Goal: Information Seeking & Learning: Understand process/instructions

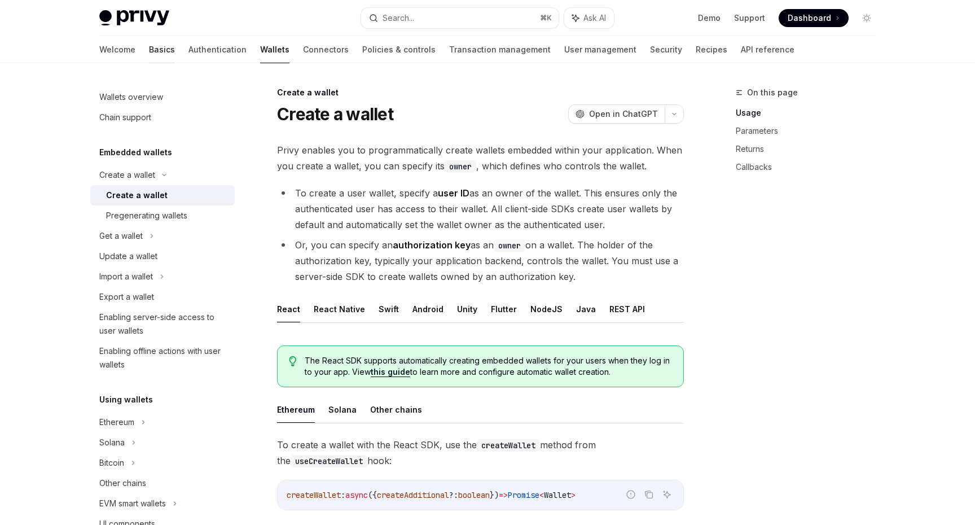
click at [149, 54] on link "Basics" at bounding box center [162, 49] width 26 height 27
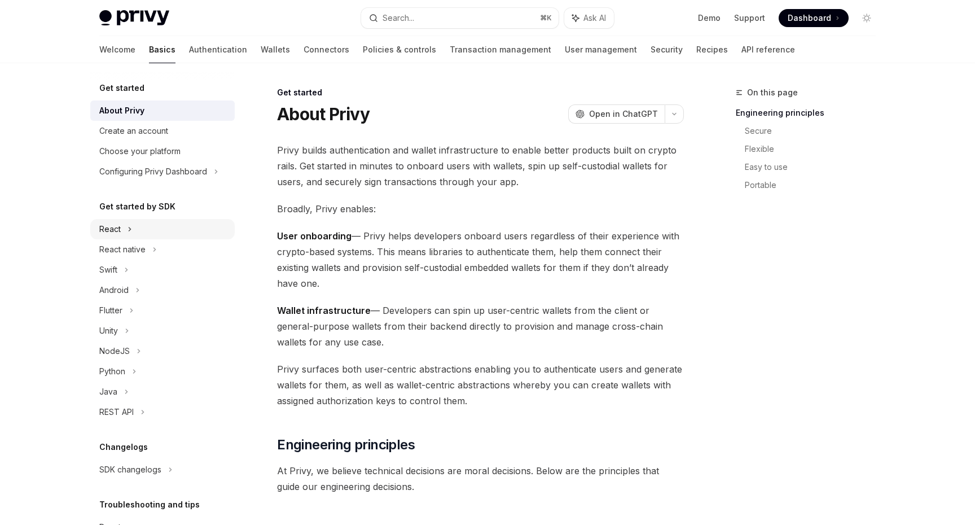
click at [130, 224] on icon at bounding box center [130, 229] width 5 height 14
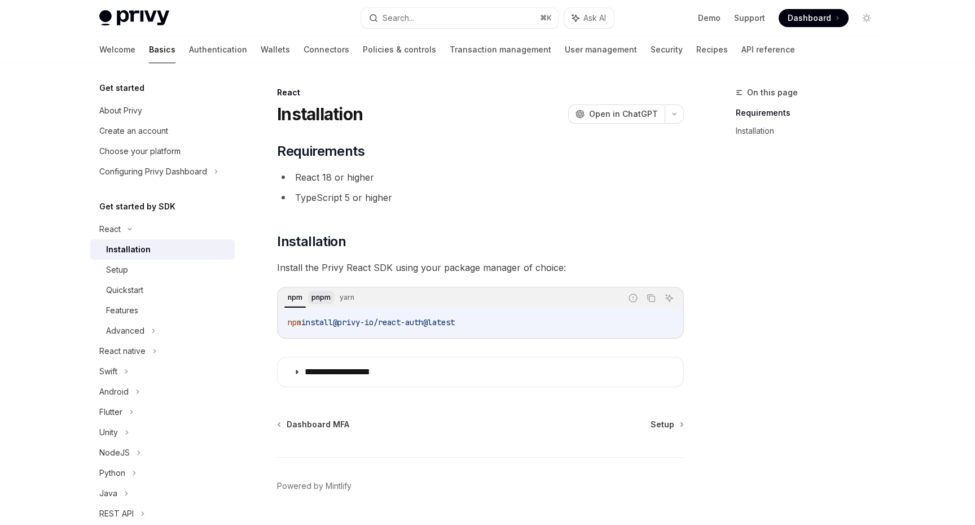
scroll to position [30, 0]
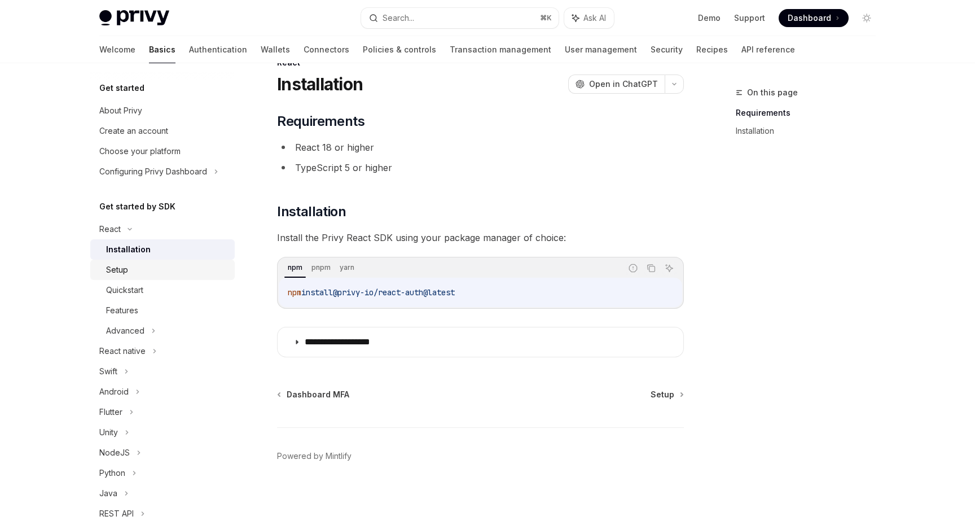
click at [169, 272] on div "Setup" at bounding box center [167, 270] width 122 height 14
type textarea "*"
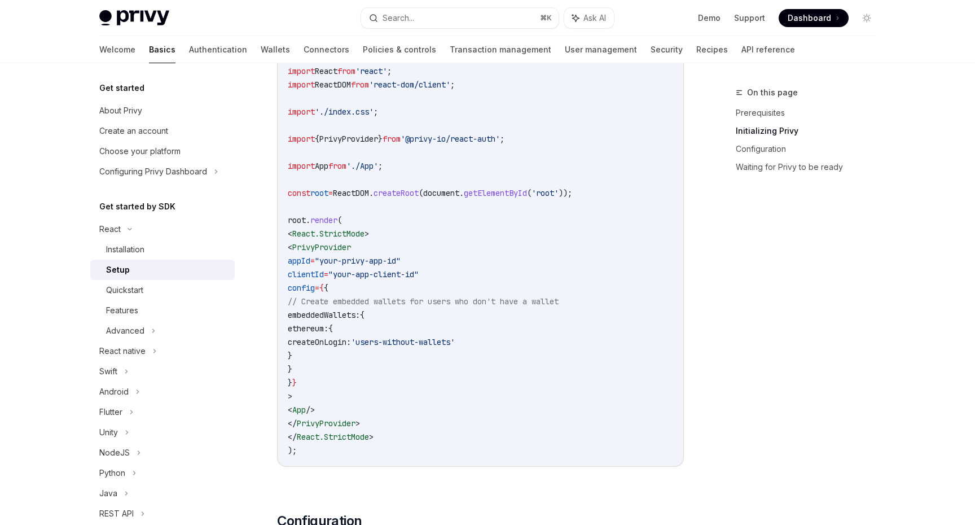
scroll to position [490, 0]
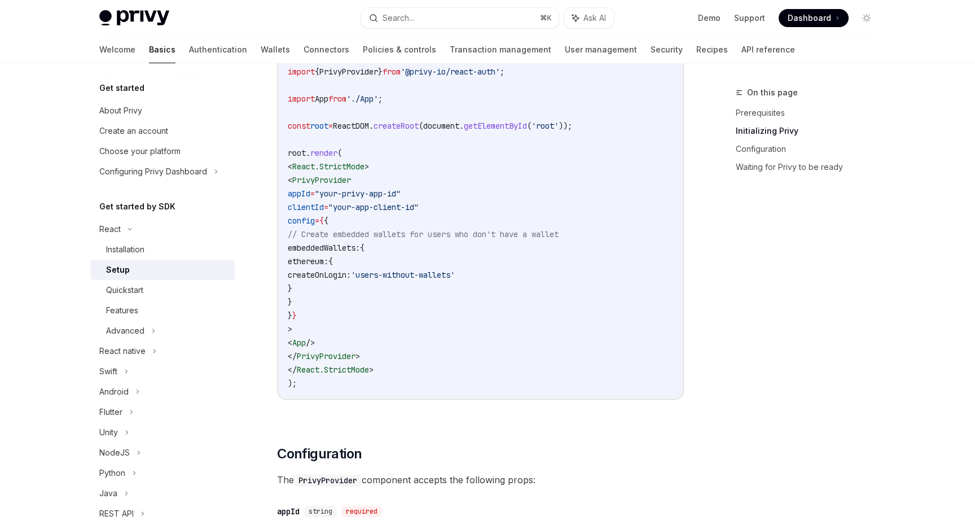
drag, startPoint x: 366, startPoint y: 298, endPoint x: 262, endPoint y: 224, distance: 127.5
click at [592, 226] on code "import React from 'react' ; import ReactDOM from 'react-dom/client' ; import '.…" at bounding box center [481, 193] width 386 height 393
click at [542, 186] on code "import React from 'react' ; import ReactDOM from 'react-dom/client' ; import '.…" at bounding box center [481, 193] width 386 height 393
